Goal: Information Seeking & Learning: Check status

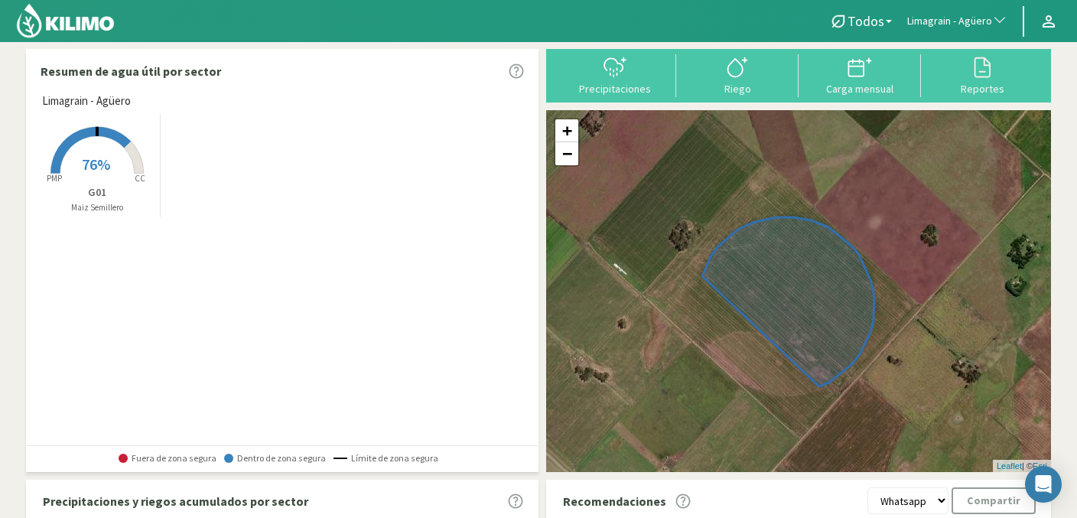
click at [945, 20] on span "Limagrain - Agüero" at bounding box center [949, 21] width 85 height 15
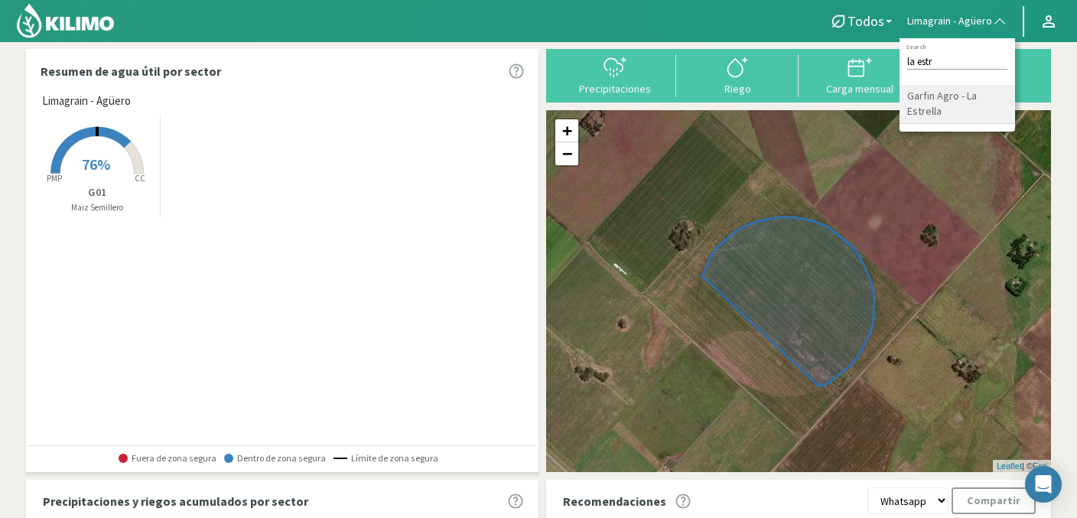
type input "la estr"
click at [957, 115] on li "Garfin Agro - La Estrella" at bounding box center [956, 104] width 115 height 39
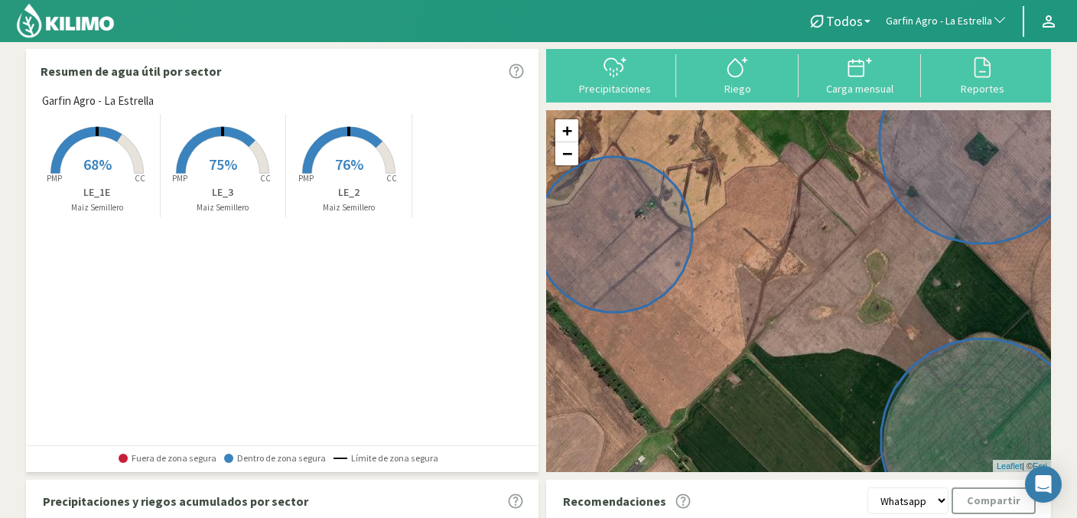
click at [112, 166] on rect at bounding box center [97, 175] width 122 height 122
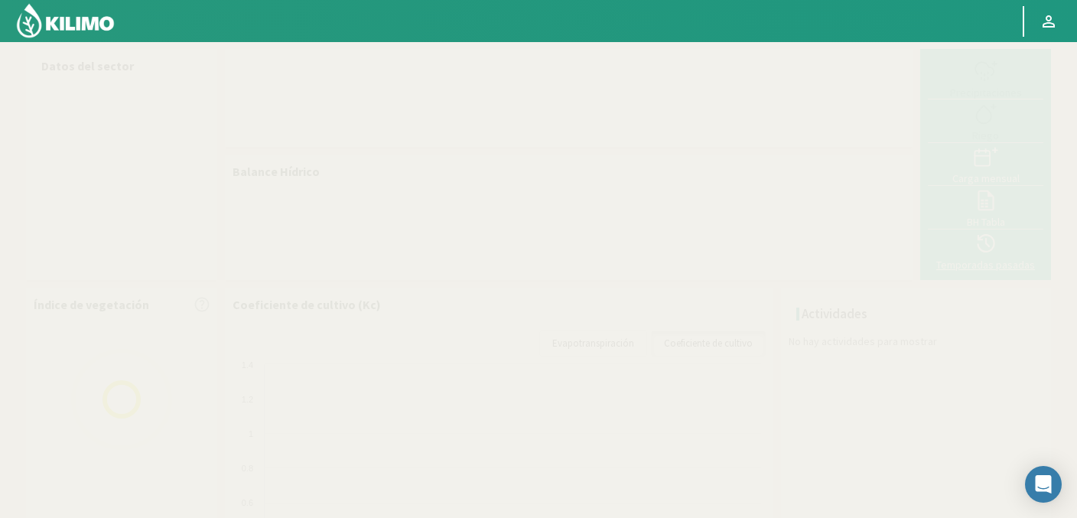
select select "119: Object"
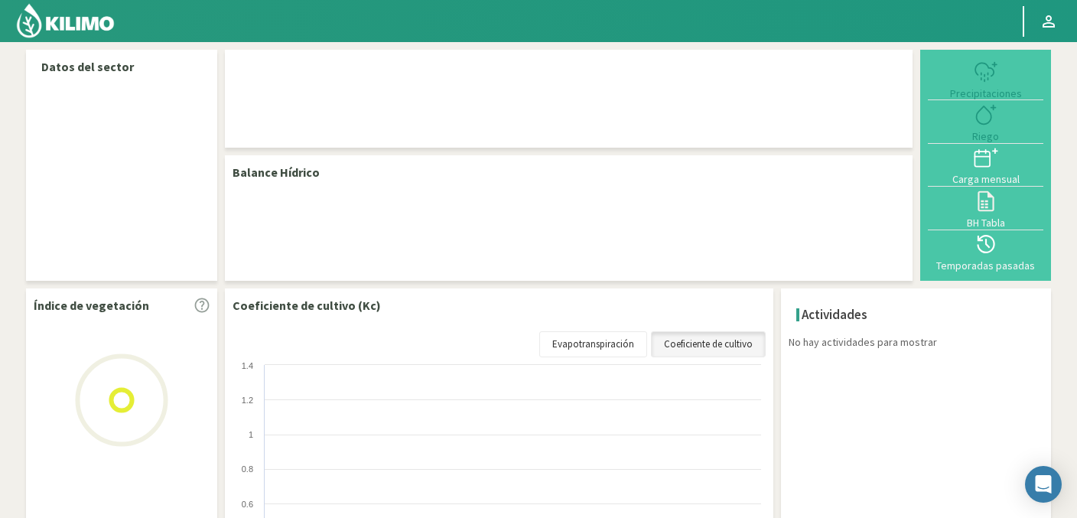
select select "119: Object"
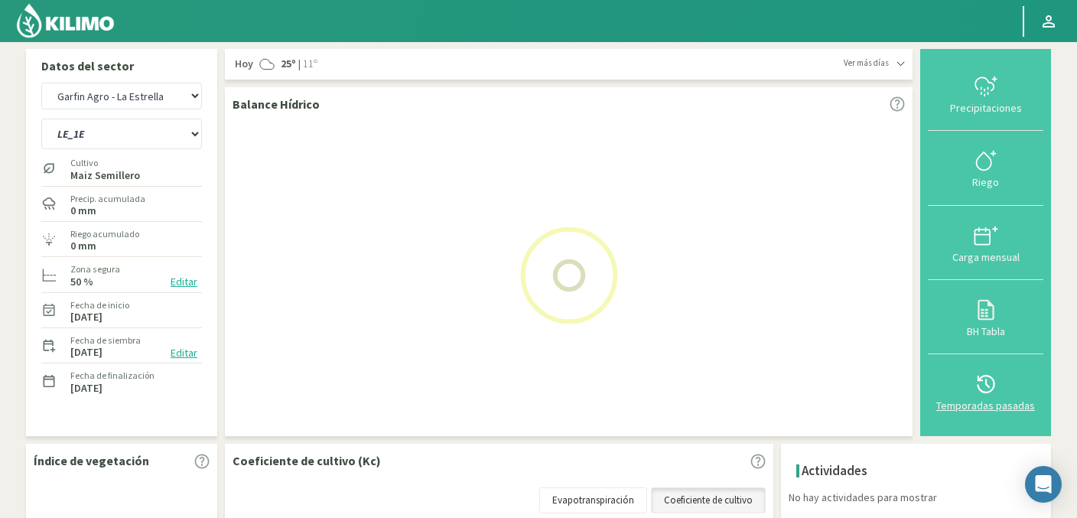
click at [998, 378] on icon at bounding box center [985, 384] width 24 height 24
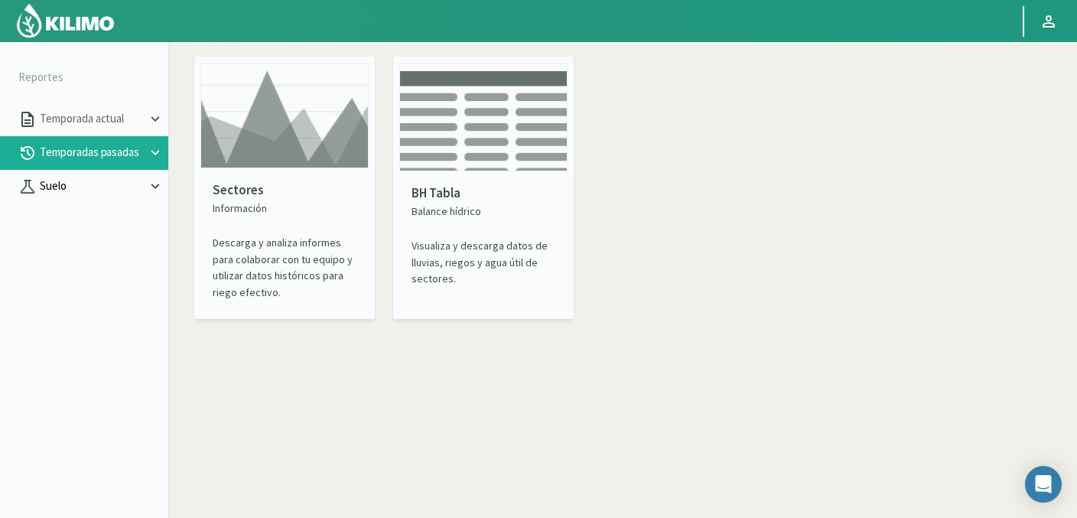
click at [54, 189] on p "Suelo" at bounding box center [92, 186] width 110 height 18
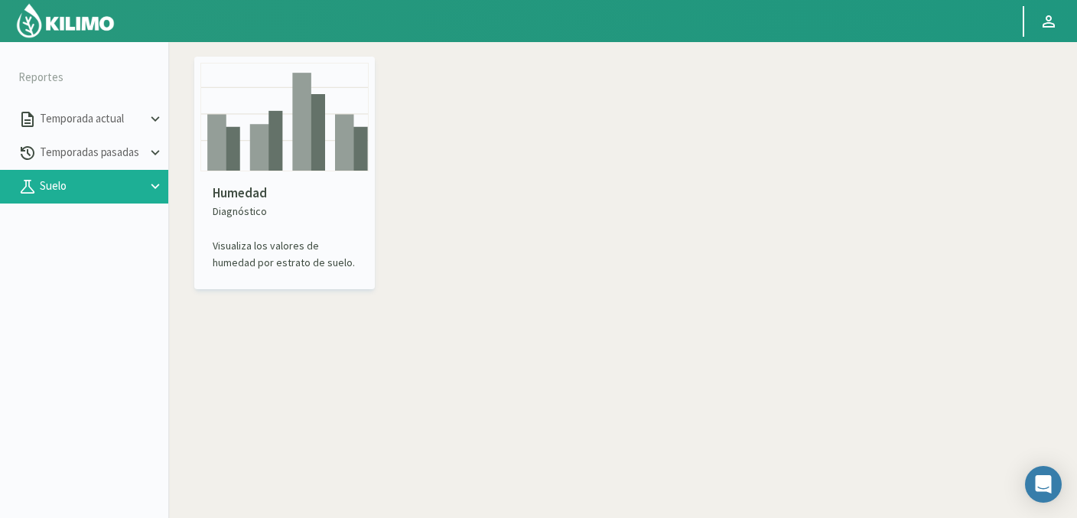
click at [252, 147] on img at bounding box center [284, 117] width 168 height 109
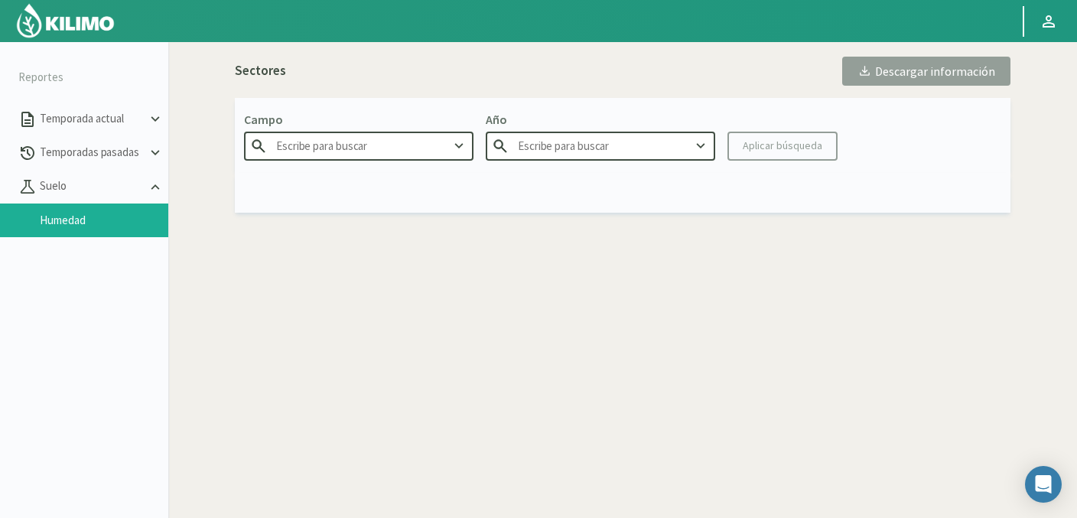
type input "Agr. Huertos de Chocalan"
type input "2025"
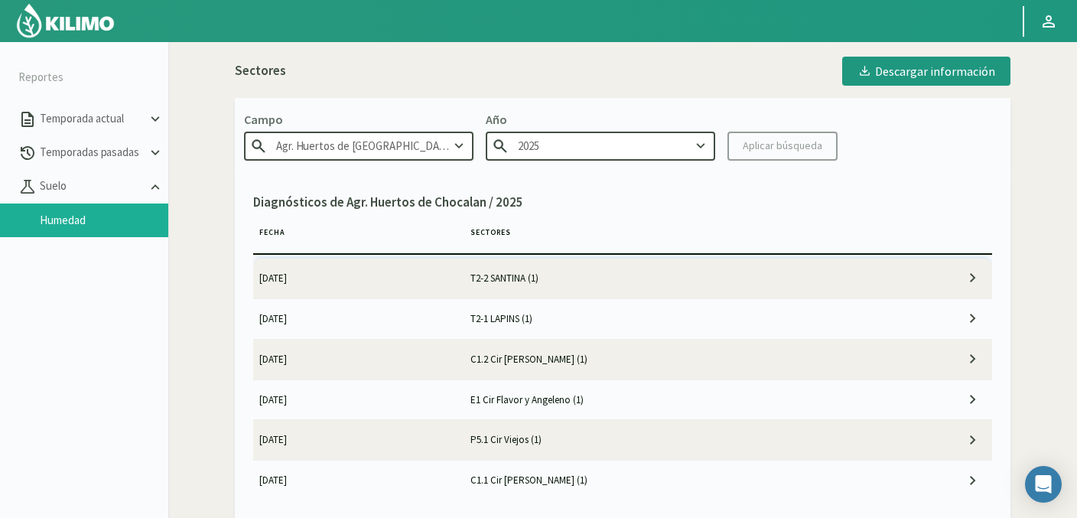
click at [435, 143] on input "Agr. Huertos de Chocalan" at bounding box center [358, 146] width 229 height 28
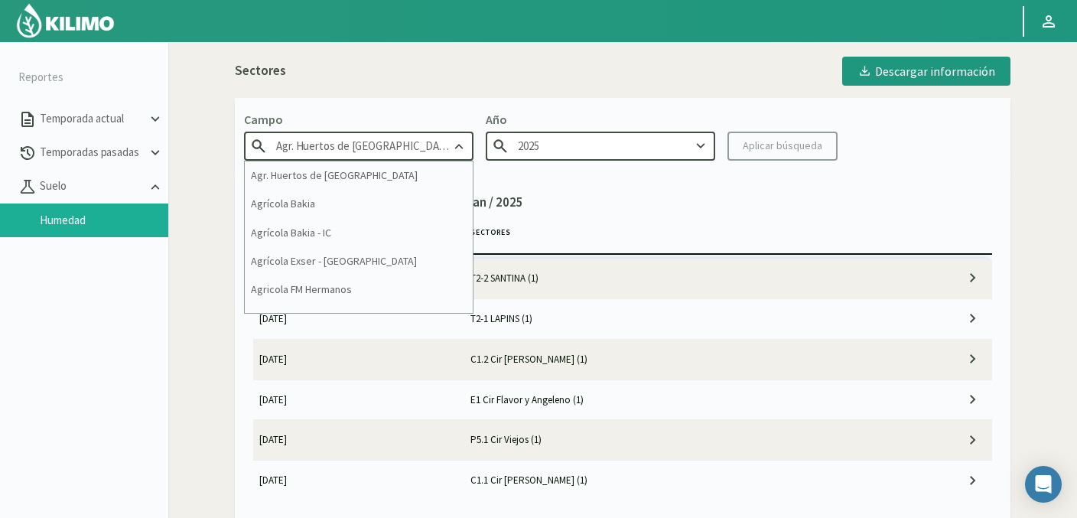
click at [435, 143] on input "Agr. Huertos de Chocalan" at bounding box center [358, 146] width 229 height 28
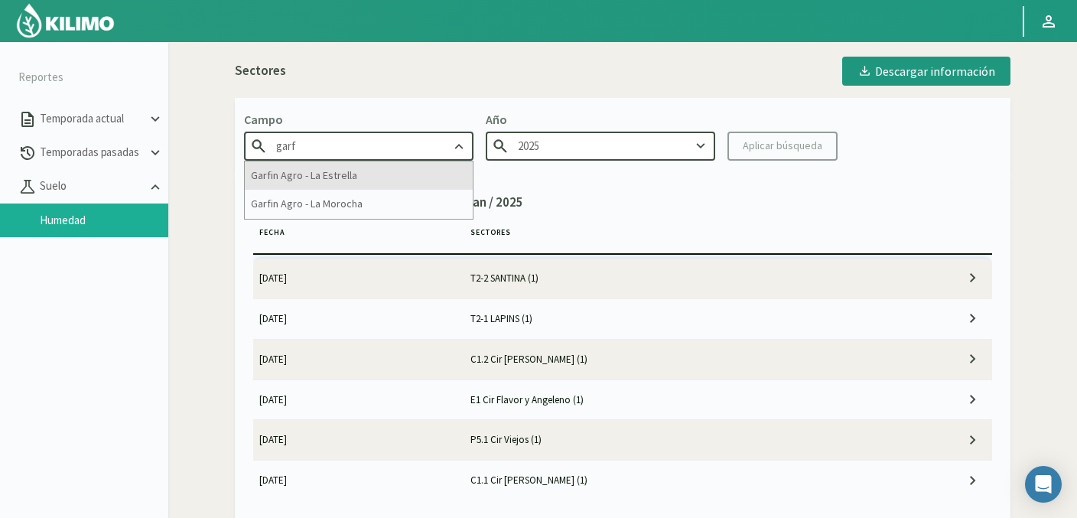
click at [361, 171] on div "Garfin Agro - La Estrella" at bounding box center [359, 175] width 228 height 28
type input "Garfin Agro - La Estrella"
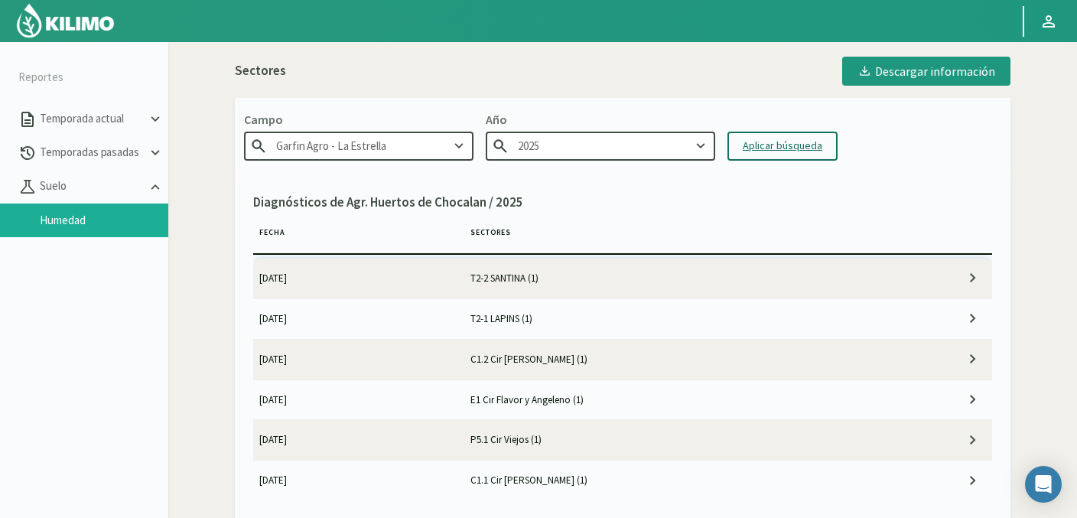
click at [782, 145] on div "Aplicar búsqueda" at bounding box center [783, 146] width 80 height 16
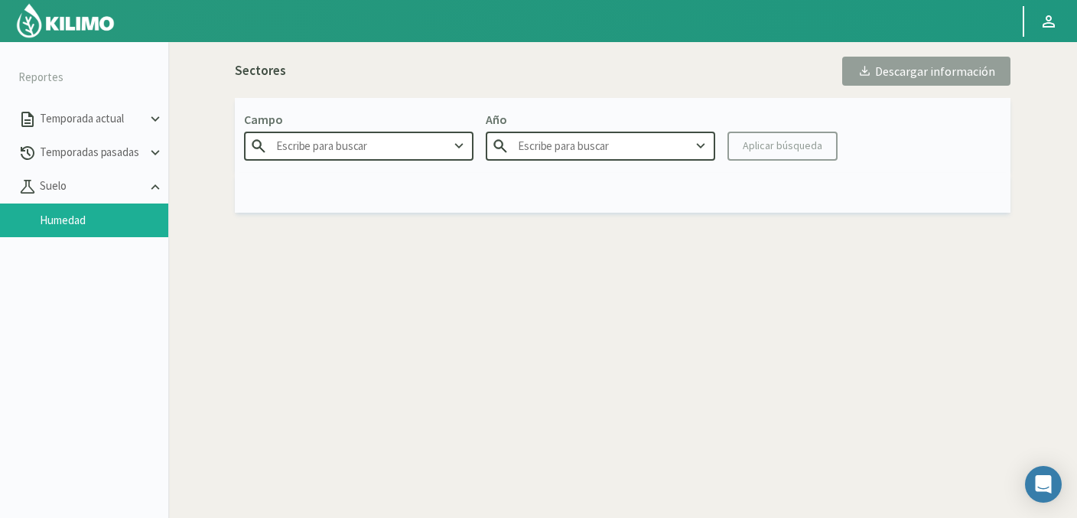
type input "Garfin Agro - La Estrella"
type input "2025"
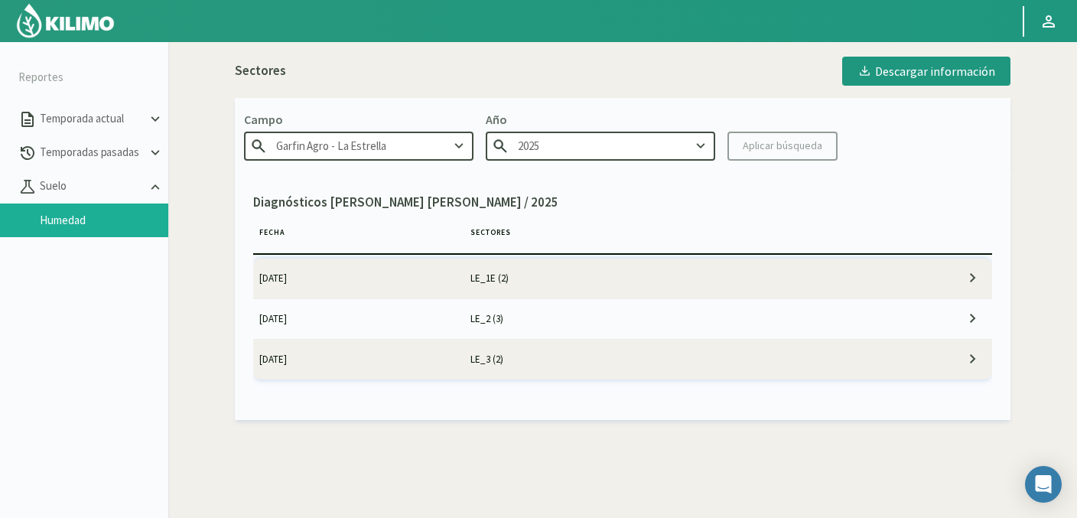
click at [475, 278] on td "LE_1E (2)" at bounding box center [675, 278] width 422 height 40
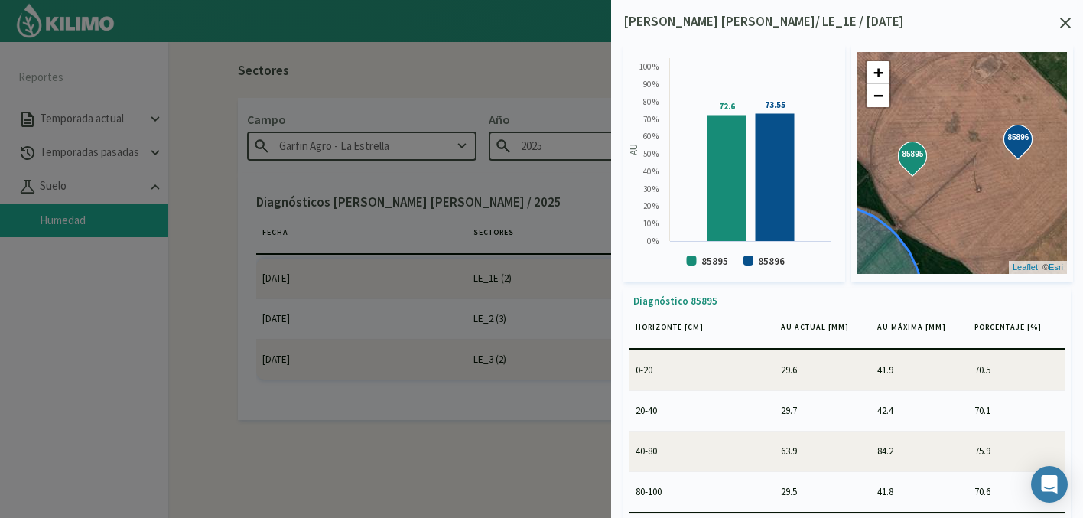
click at [1066, 27] on icon at bounding box center [1065, 23] width 11 height 11
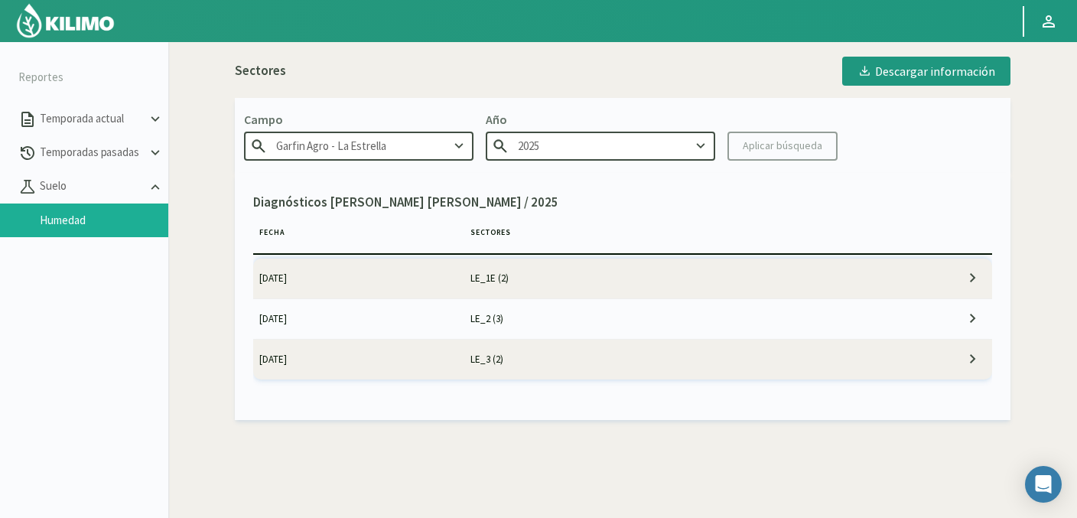
click at [509, 314] on td "LE_2 (3)" at bounding box center [675, 318] width 422 height 40
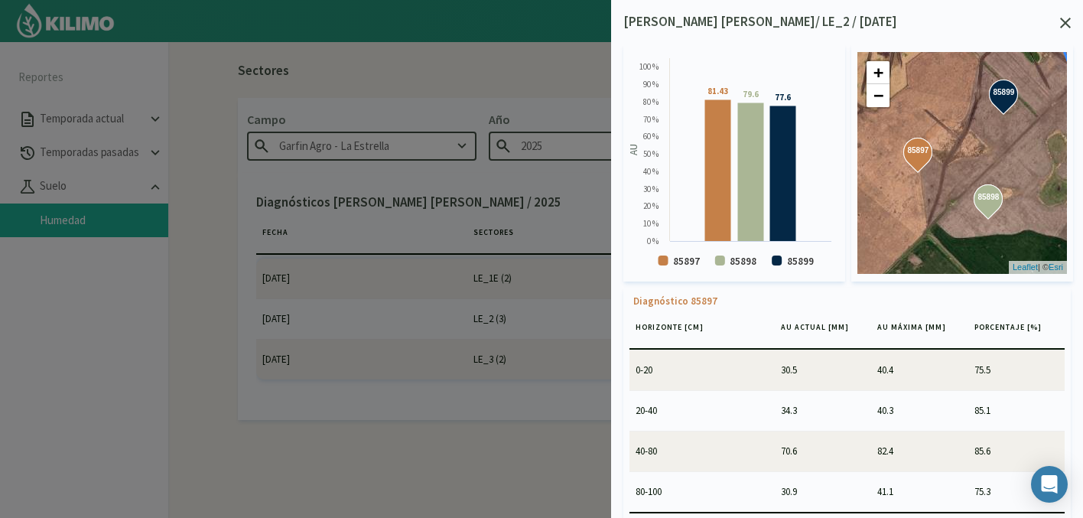
click at [1064, 26] on icon at bounding box center [1065, 23] width 11 height 11
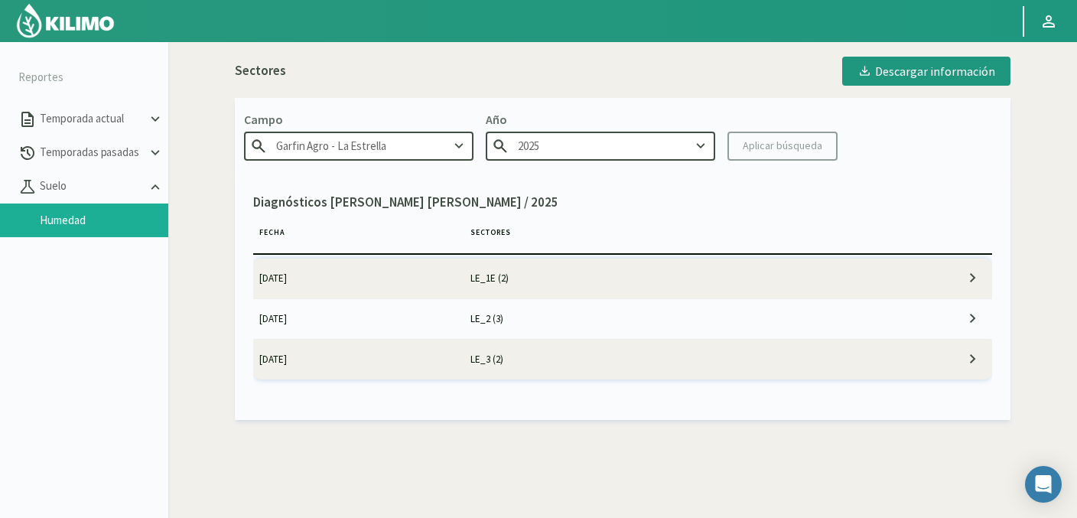
click at [447, 353] on td "[DATE]" at bounding box center [358, 359] width 211 height 40
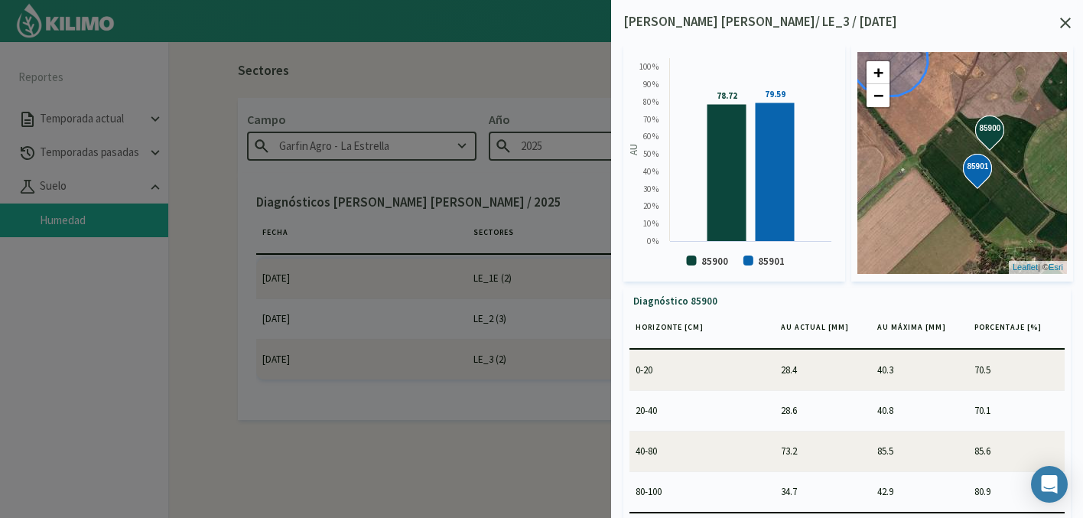
click at [1067, 21] on icon at bounding box center [1065, 23] width 11 height 11
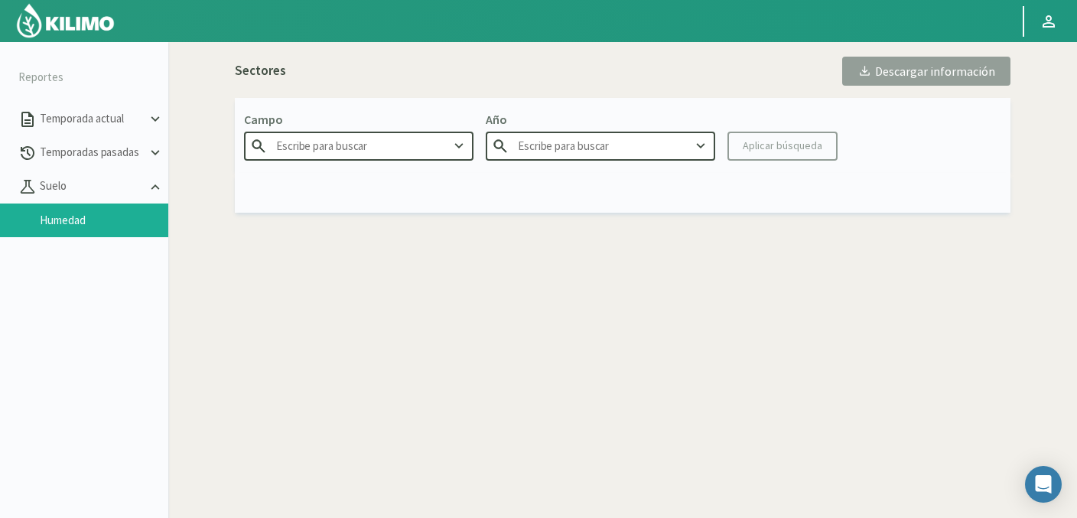
type input "Garfin Agro - La Estrella"
type input "2025"
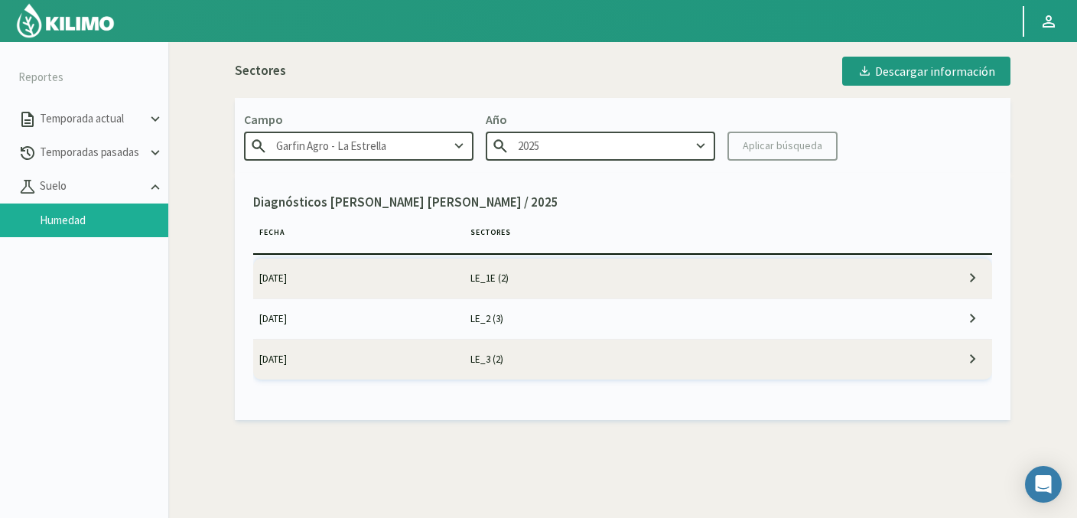
click at [375, 271] on td "[DATE]" at bounding box center [358, 278] width 211 height 40
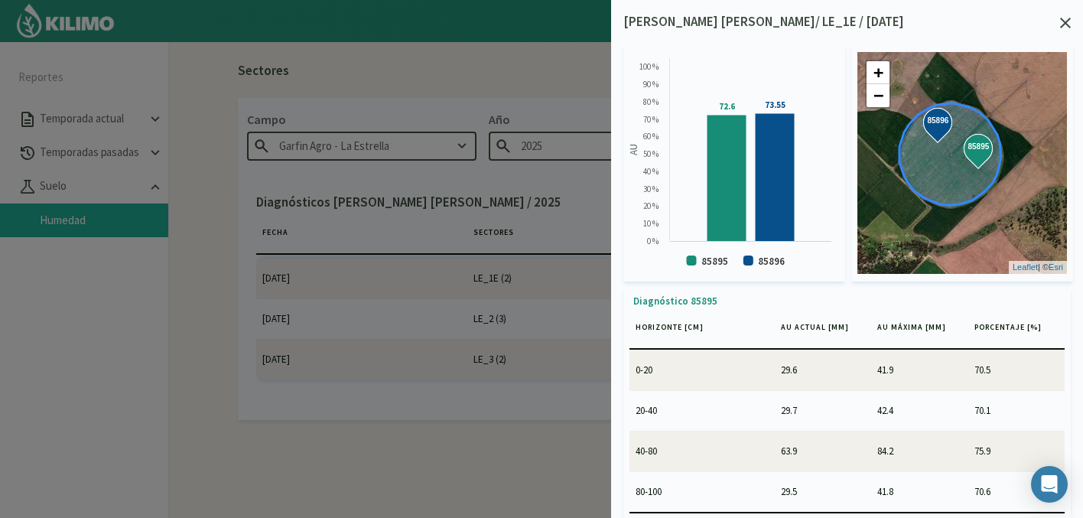
click at [1064, 22] on icon at bounding box center [1065, 23] width 11 height 11
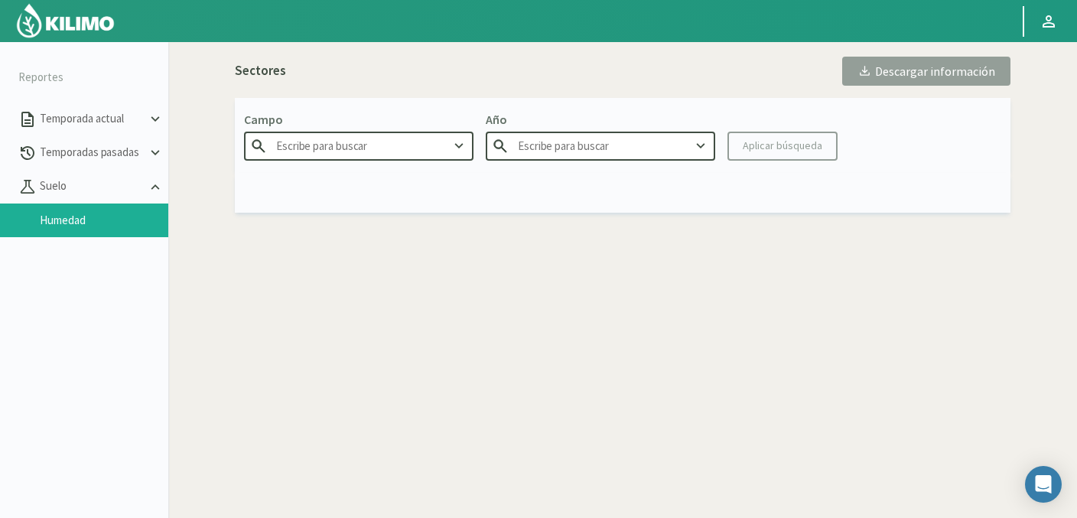
type input "Garfin Agro - La Estrella"
type input "2025"
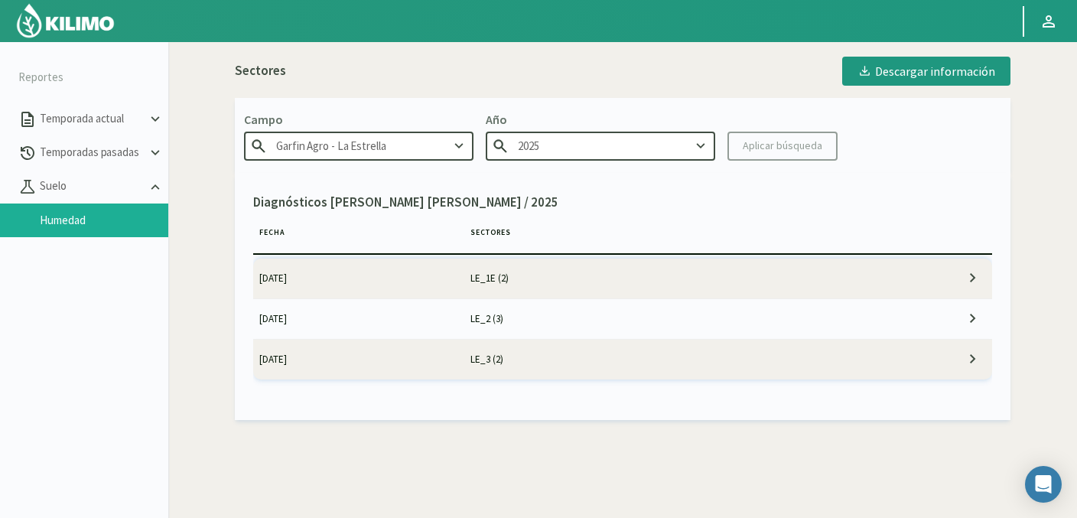
click at [412, 320] on td "[DATE]" at bounding box center [358, 318] width 211 height 40
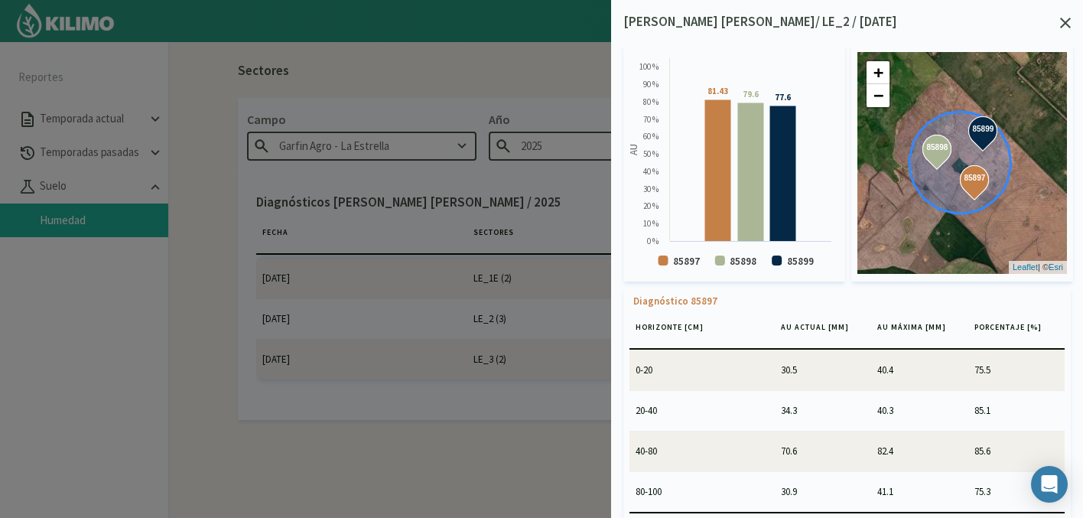
click at [1067, 21] on icon at bounding box center [1065, 23] width 11 height 11
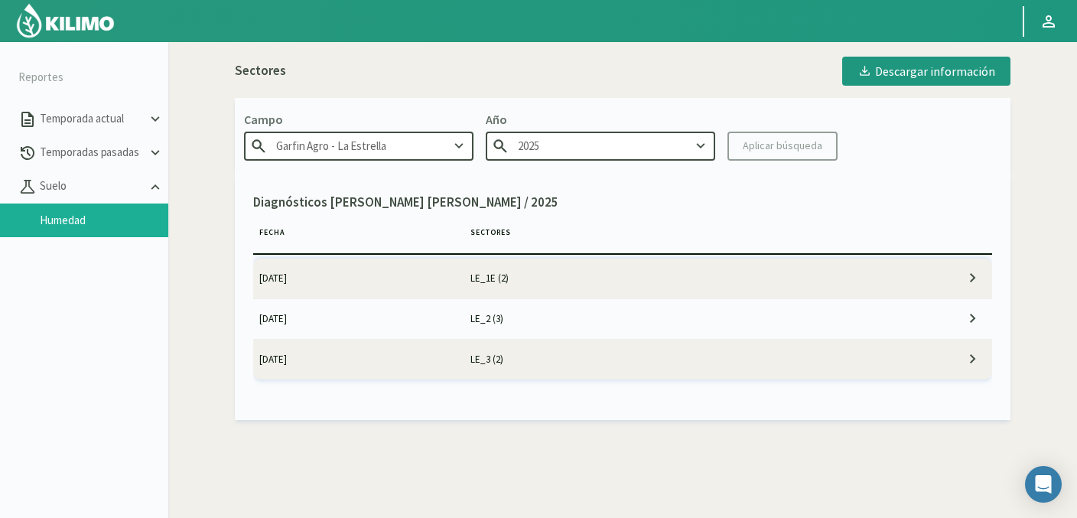
click at [436, 364] on td "[DATE]" at bounding box center [358, 359] width 211 height 40
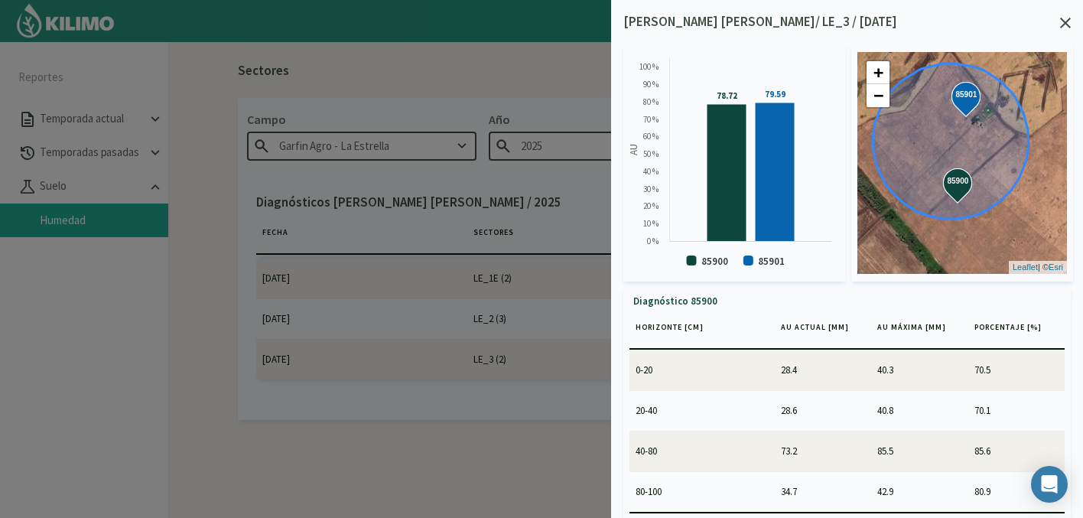
click at [1066, 24] on icon at bounding box center [1065, 23] width 11 height 11
